Goal: Information Seeking & Learning: Learn about a topic

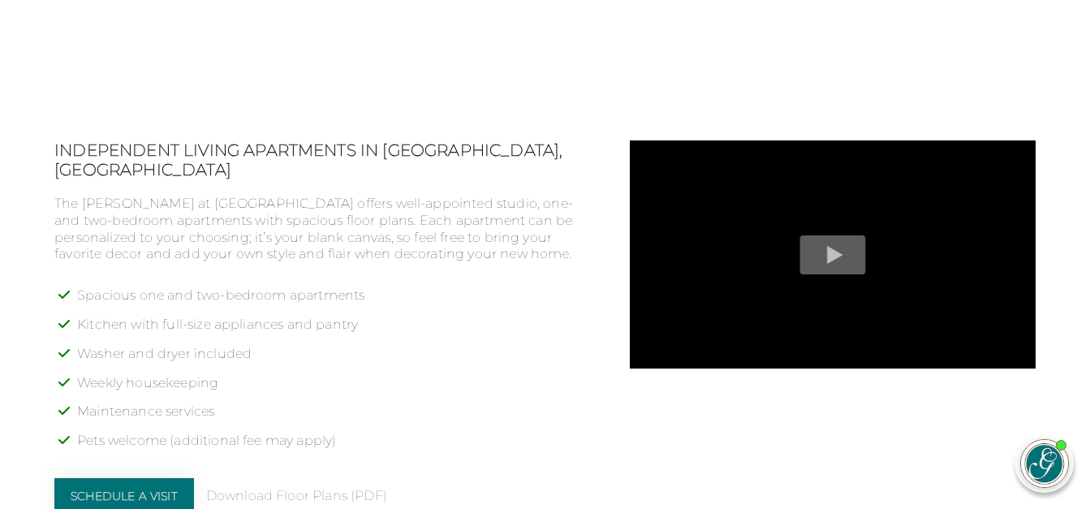
scroll to position [1217, 0]
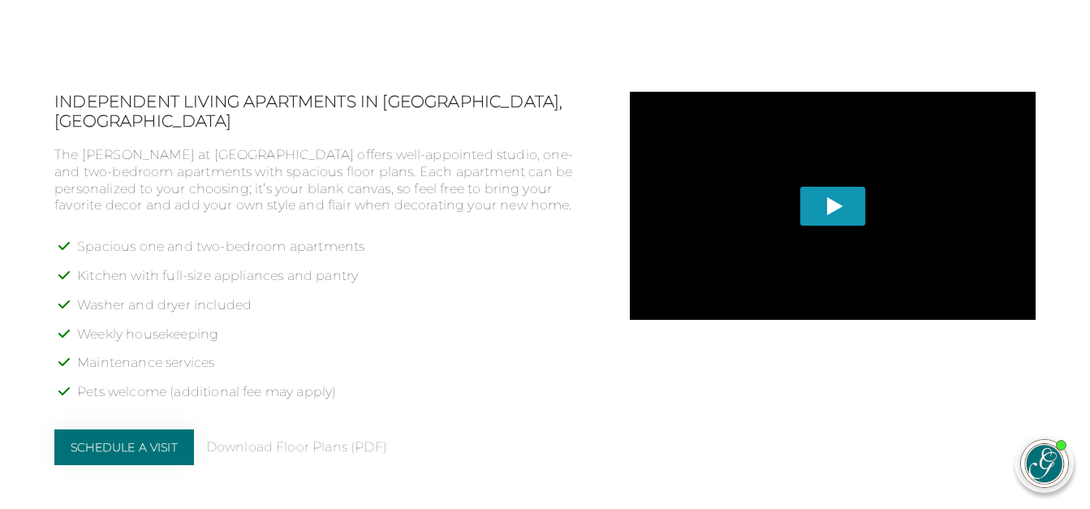
click at [837, 209] on span "Play" at bounding box center [832, 206] width 66 height 39
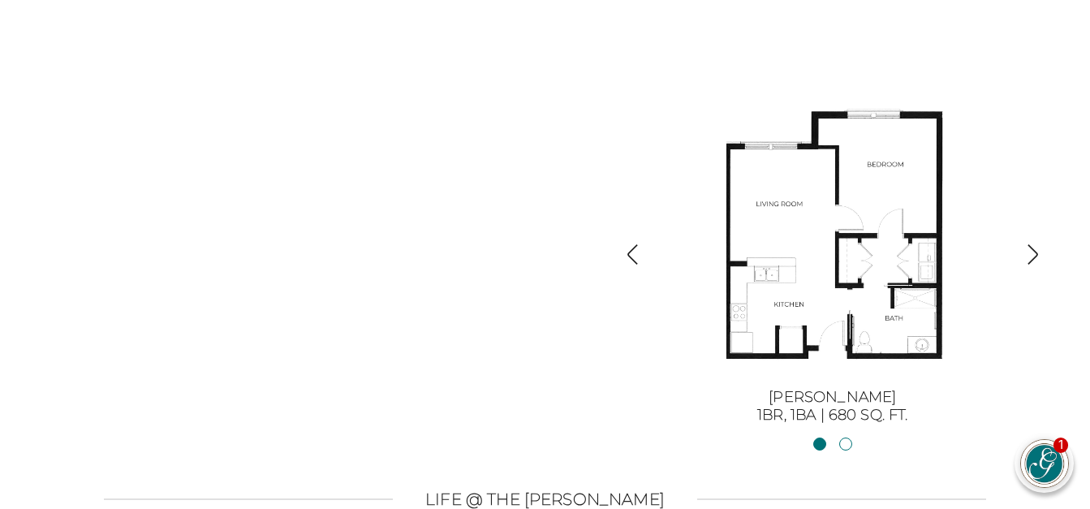
scroll to position [1704, 0]
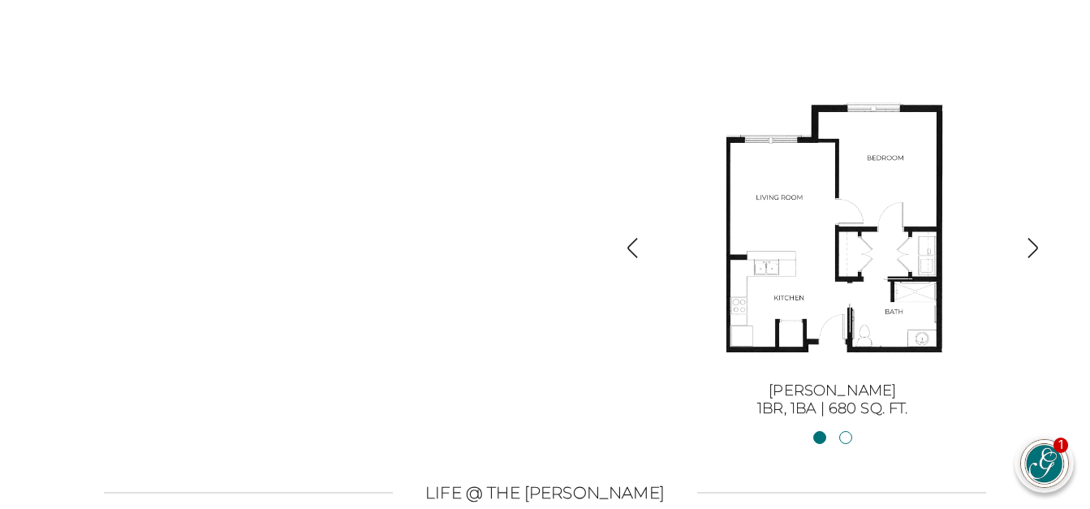
click at [1030, 256] on img "button" at bounding box center [1033, 248] width 22 height 22
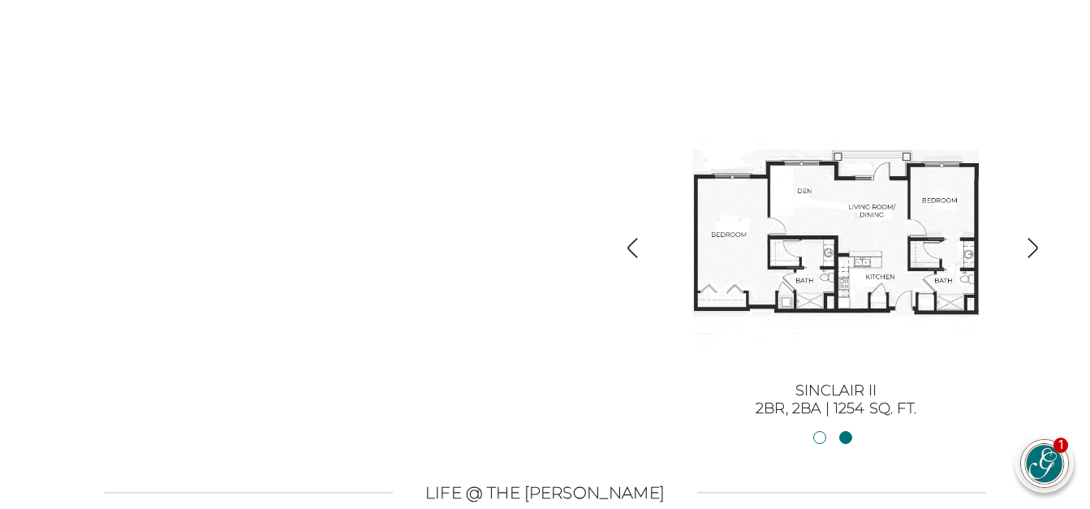
click at [1035, 256] on img "button" at bounding box center [1033, 248] width 22 height 22
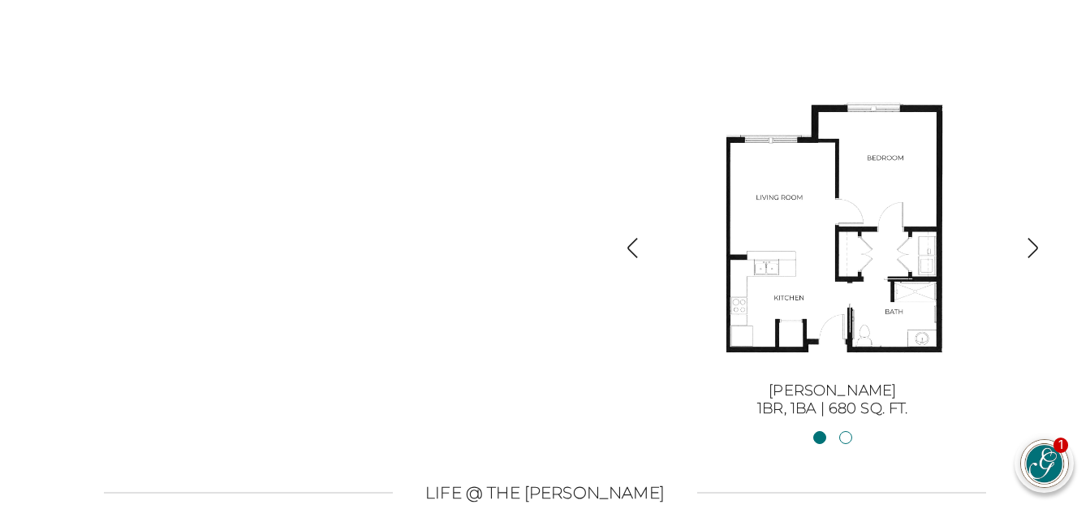
click at [628, 245] on img "button" at bounding box center [633, 248] width 22 height 22
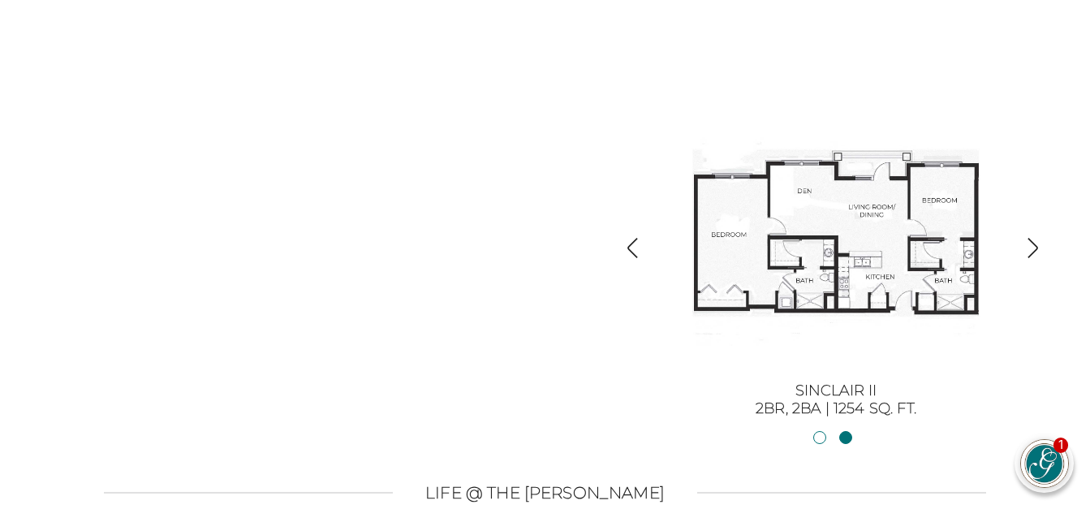
click at [1039, 252] on img "button" at bounding box center [1033, 248] width 22 height 22
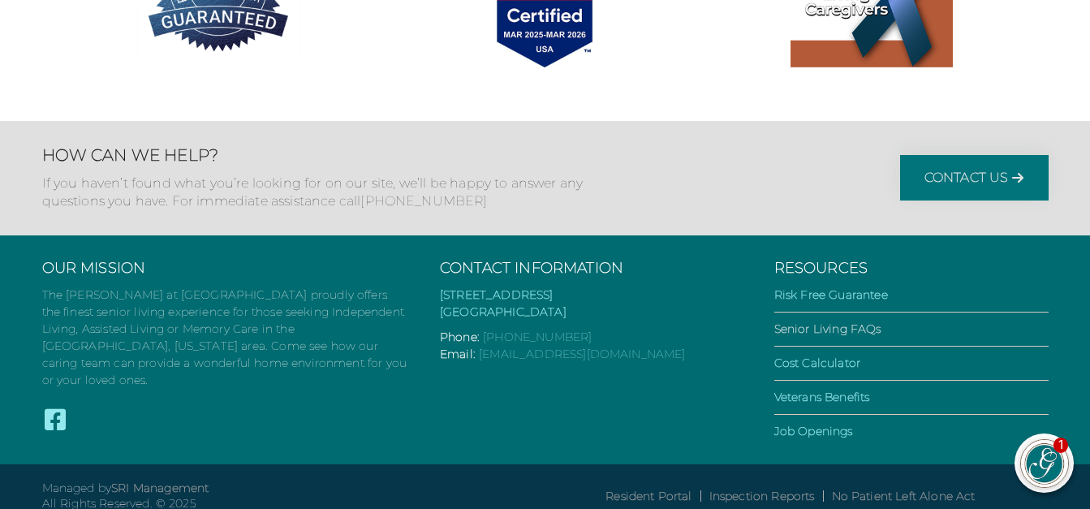
scroll to position [3237, 0]
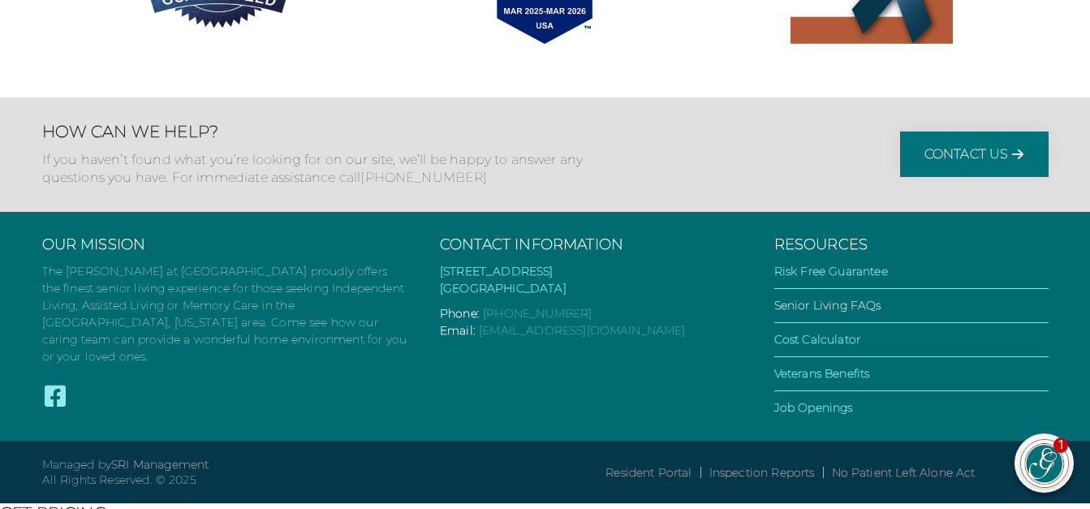
click at [835, 308] on link "Senior Living FAQs" at bounding box center [827, 305] width 107 height 15
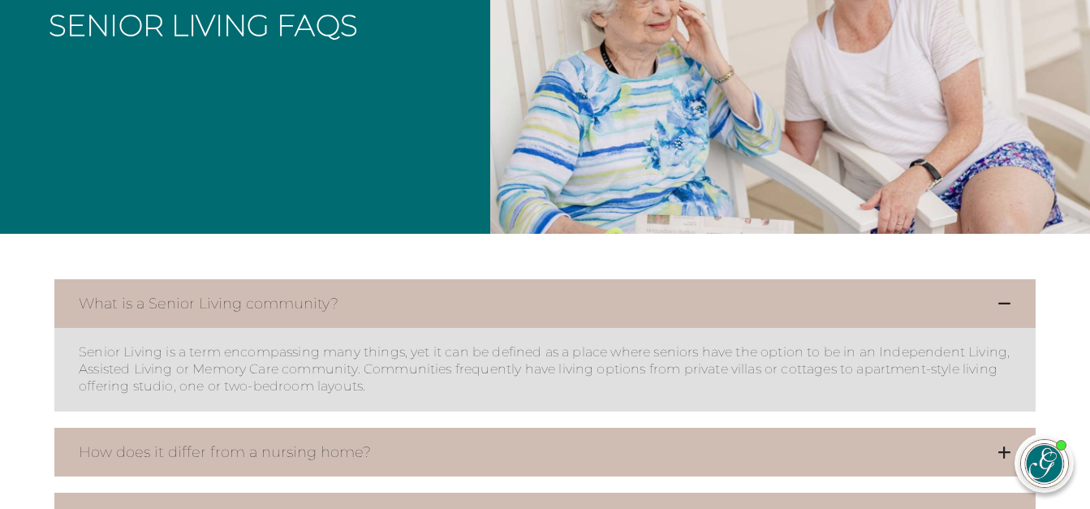
scroll to position [406, 0]
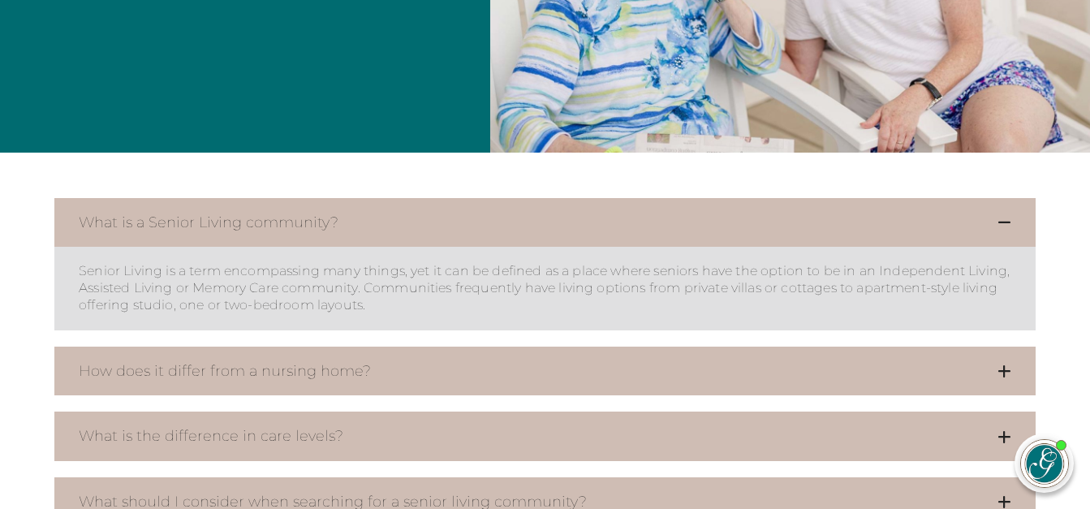
click at [1005, 369] on icon at bounding box center [1004, 371] width 14 height 15
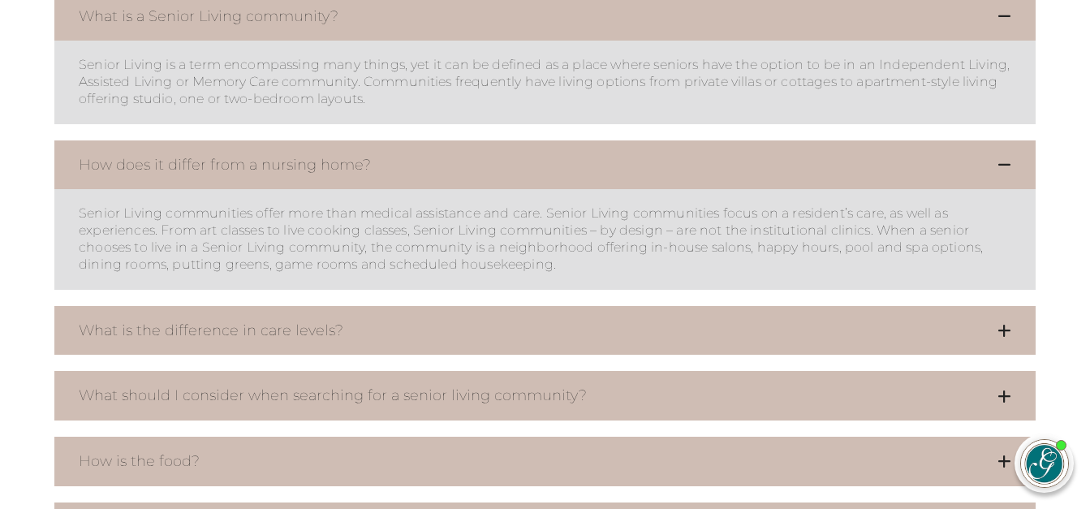
scroll to position [649, 0]
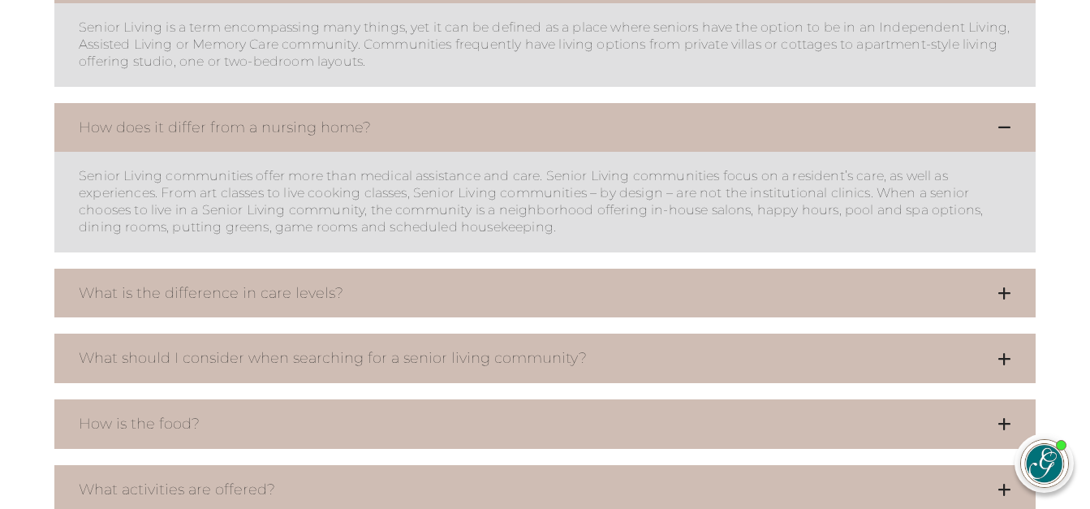
click at [1001, 289] on icon at bounding box center [1004, 293] width 14 height 15
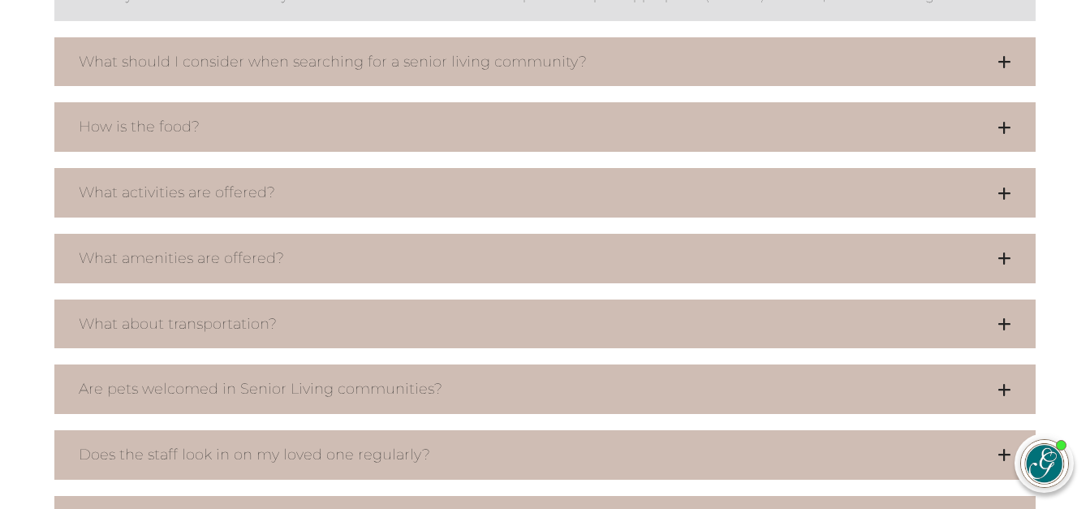
scroll to position [1380, 0]
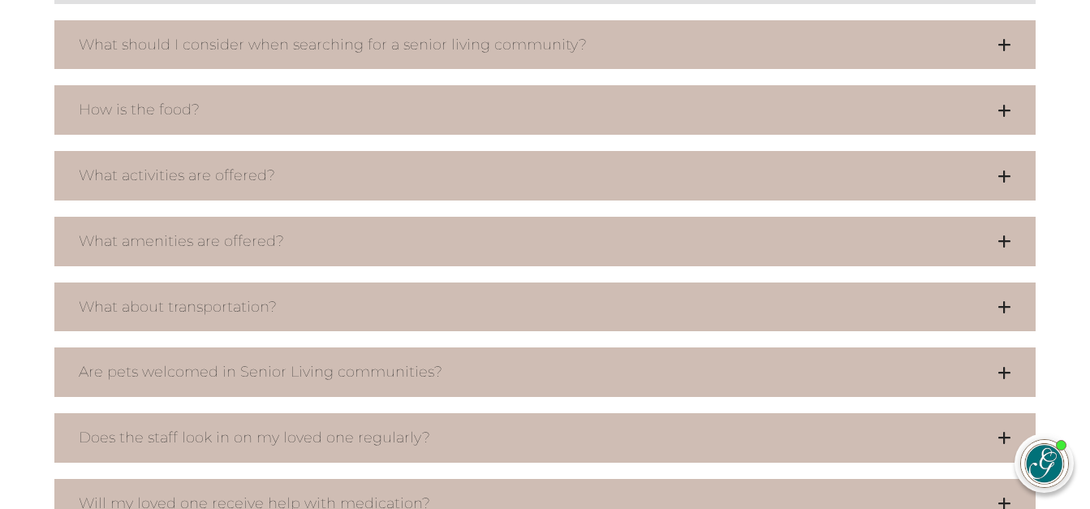
click at [997, 70] on button "What should I consider when searching for a senior living community?" at bounding box center [544, 45] width 981 height 50
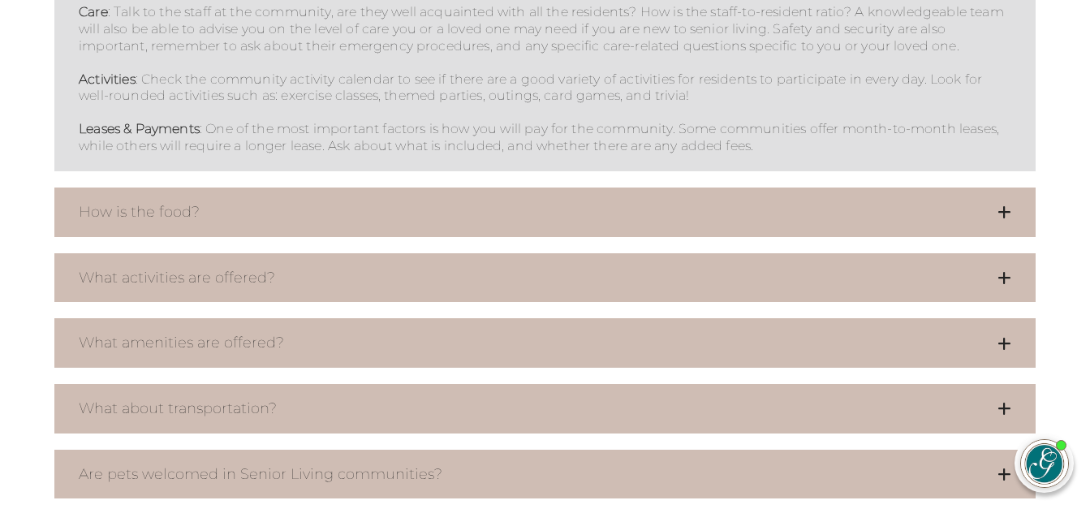
scroll to position [1623, 0]
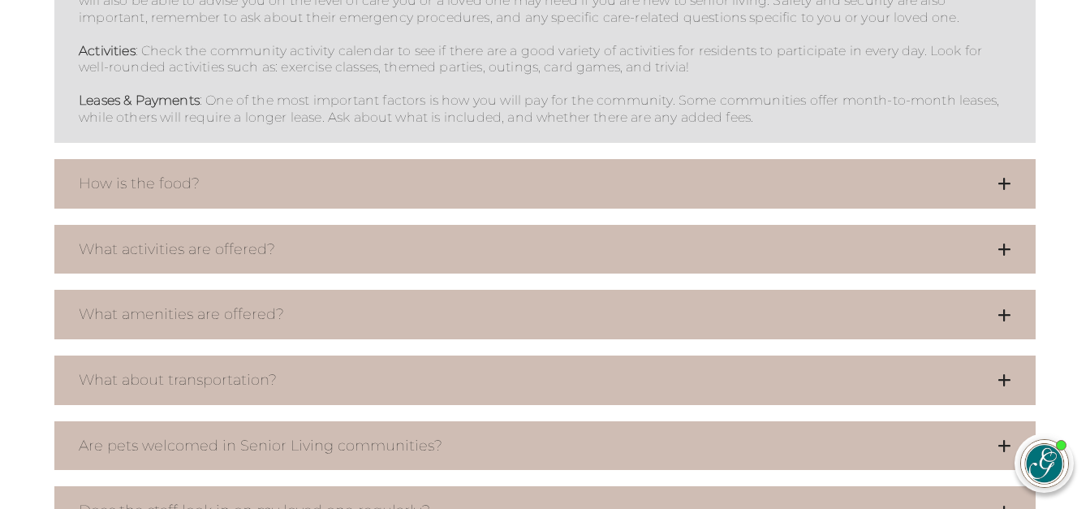
click at [1009, 191] on icon at bounding box center [1004, 183] width 14 height 15
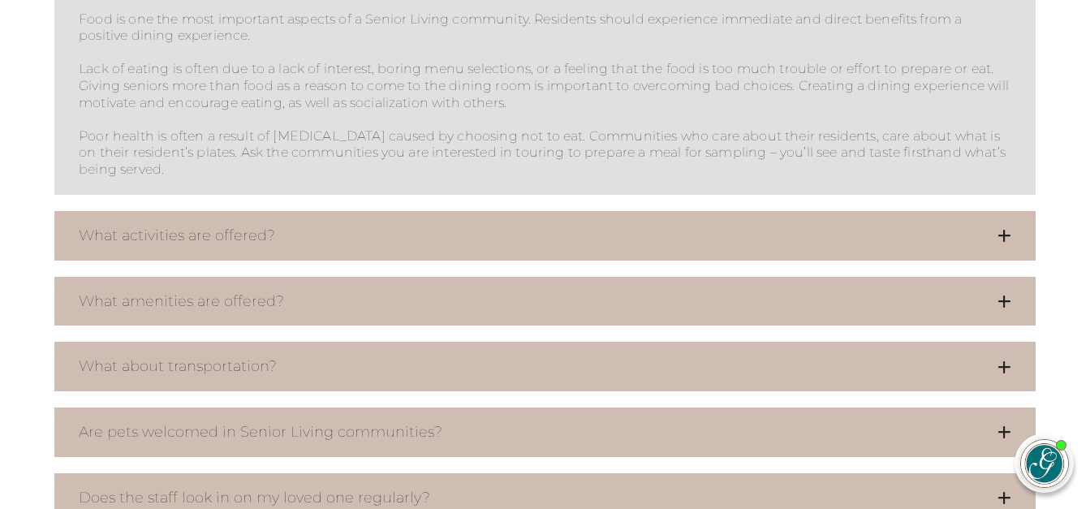
scroll to position [1866, 0]
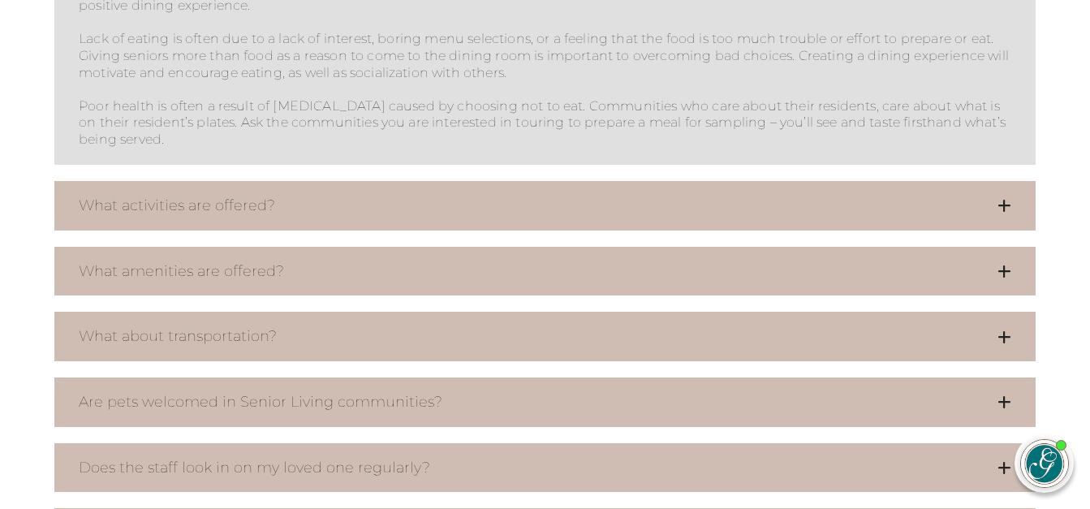
click at [1003, 230] on button "What activities are offered?" at bounding box center [544, 206] width 981 height 50
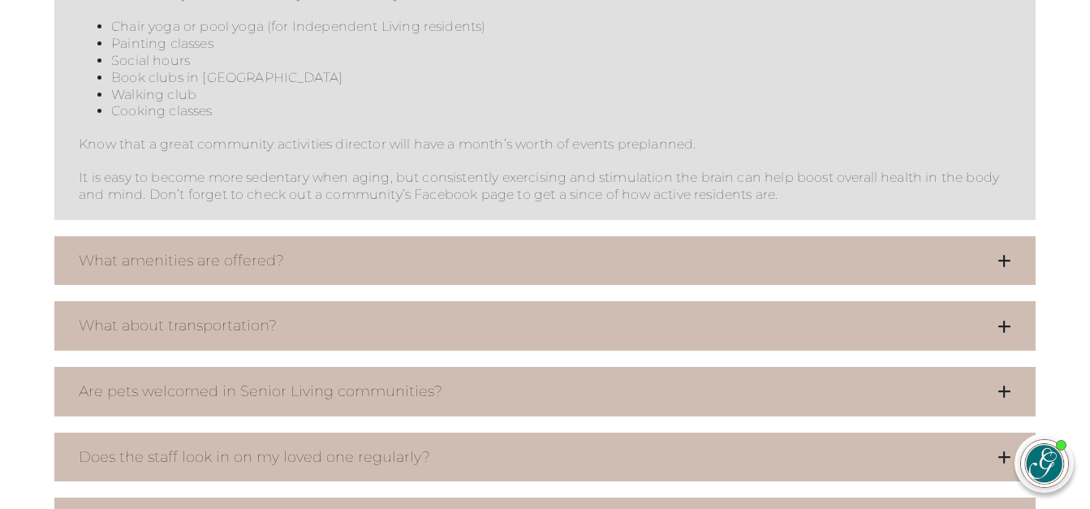
scroll to position [2272, 0]
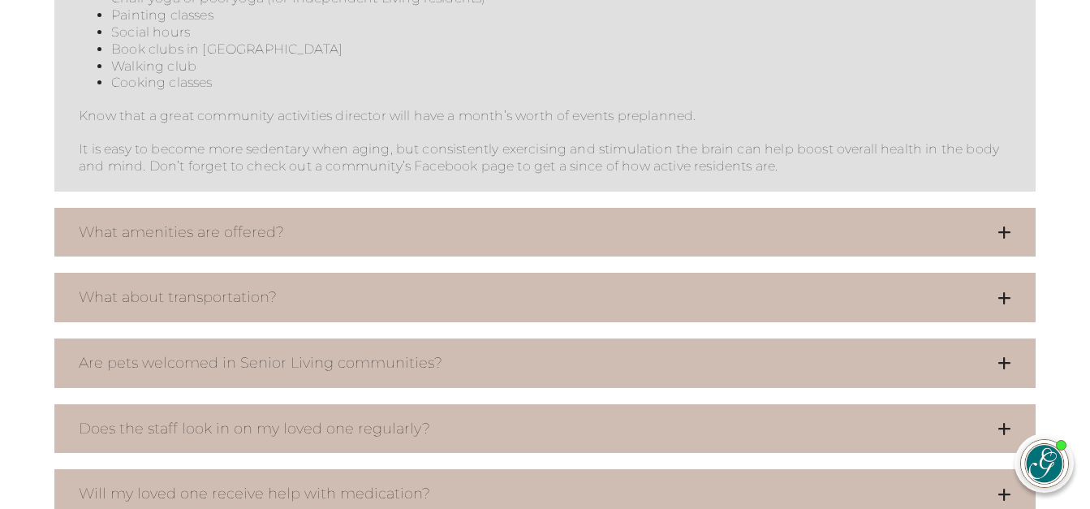
click at [1002, 239] on icon at bounding box center [1004, 232] width 14 height 15
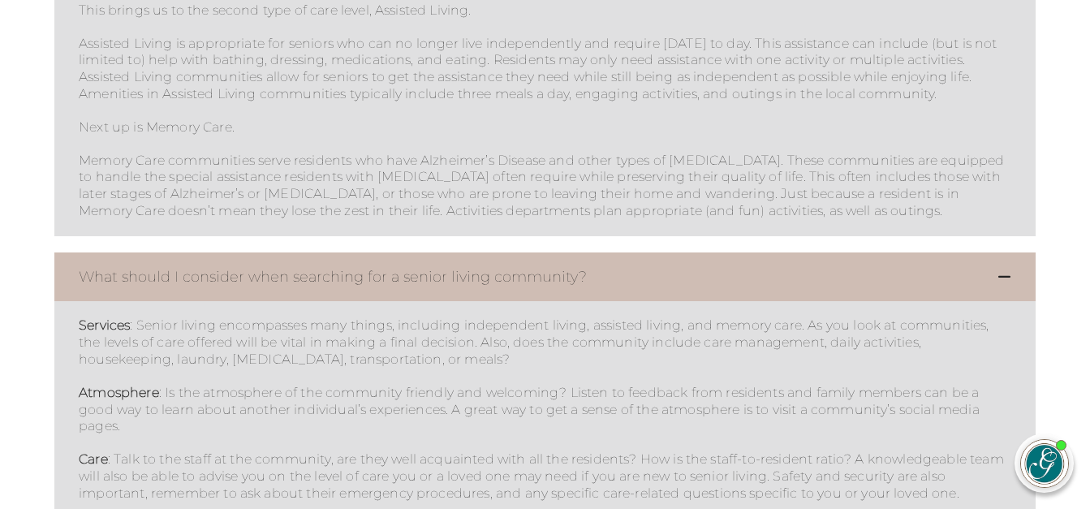
scroll to position [1136, 0]
